Goal: Use online tool/utility: Utilize a website feature to perform a specific function

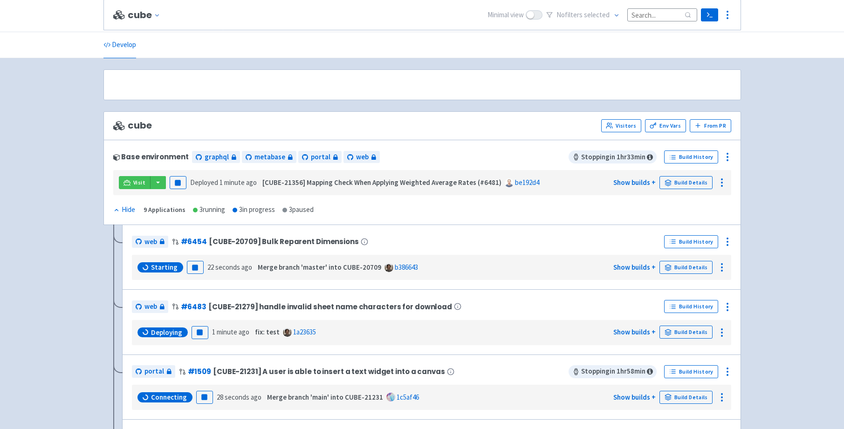
scroll to position [200, 0]
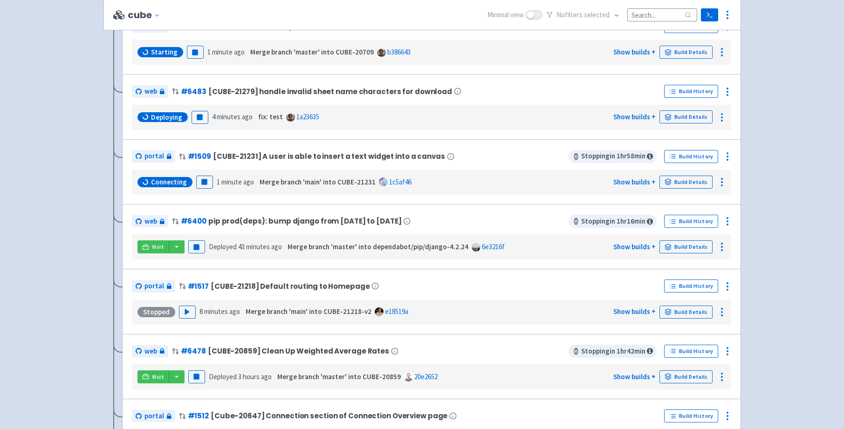
scroll to position [245, 0]
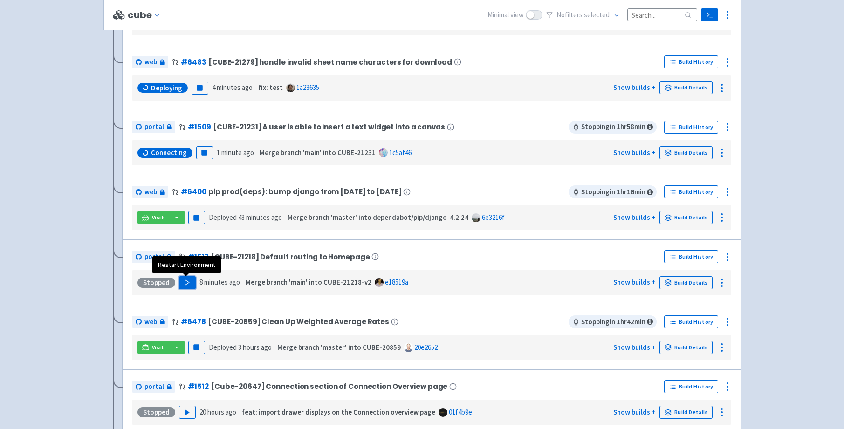
click at [185, 283] on polygon "button" at bounding box center [187, 282] width 4 height 5
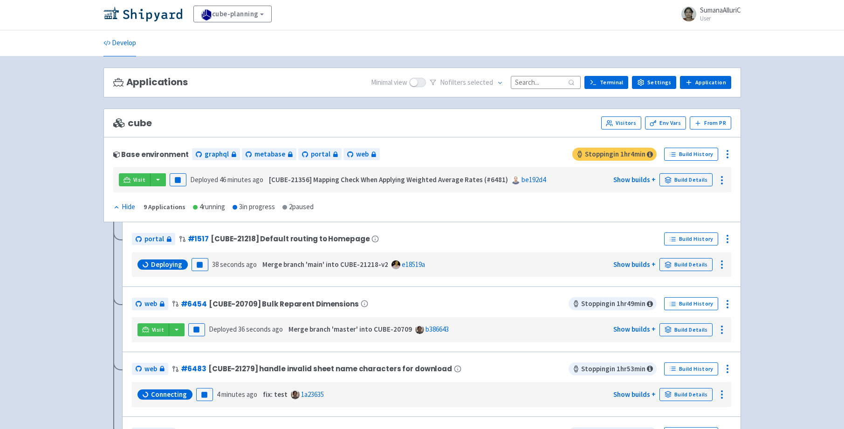
scroll to position [3, 0]
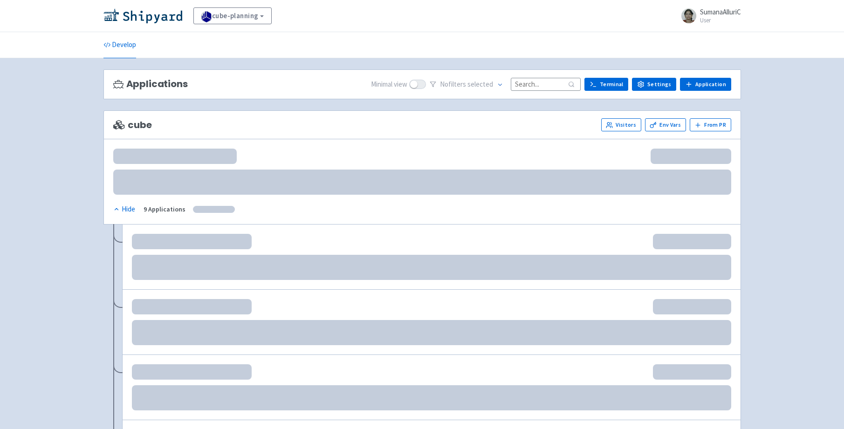
scroll to position [3, 0]
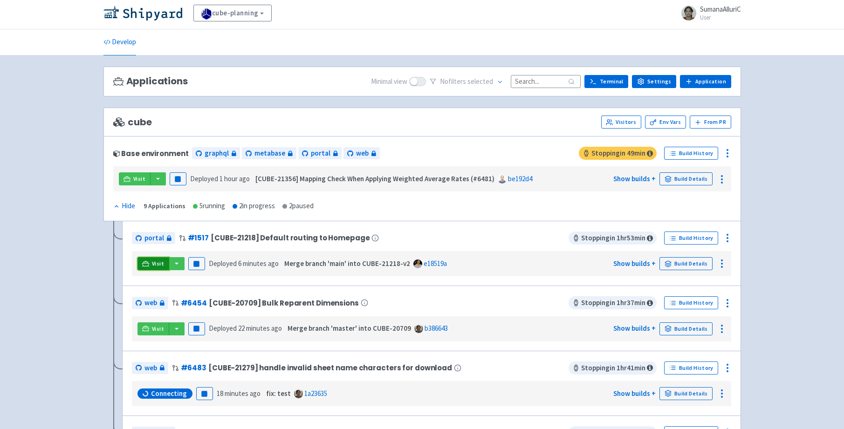
click at [145, 263] on icon at bounding box center [145, 264] width 7 height 7
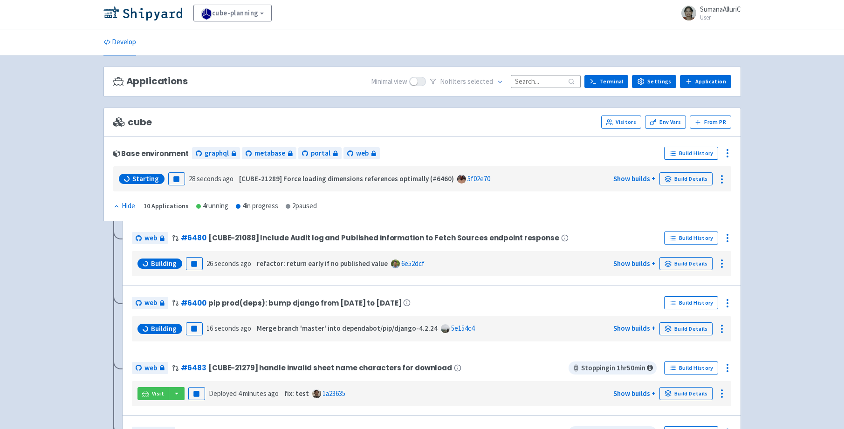
scroll to position [247, 0]
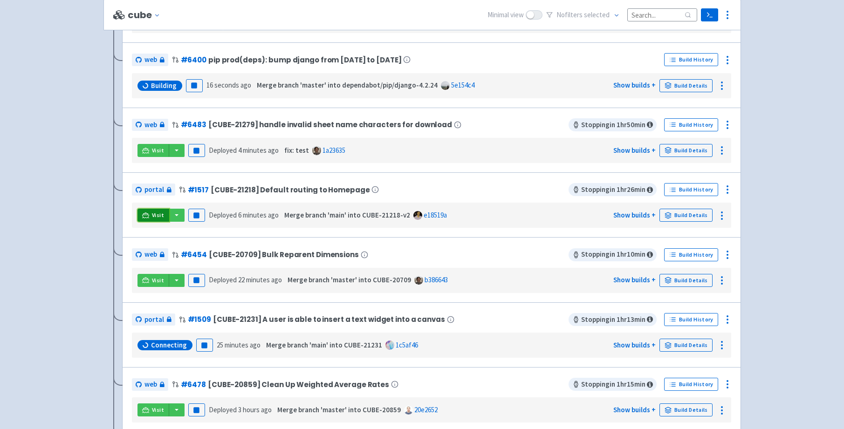
click at [147, 214] on icon at bounding box center [145, 215] width 7 height 5
click at [151, 212] on link "Visit" at bounding box center [154, 215] width 32 height 13
